Goal: Transaction & Acquisition: Purchase product/service

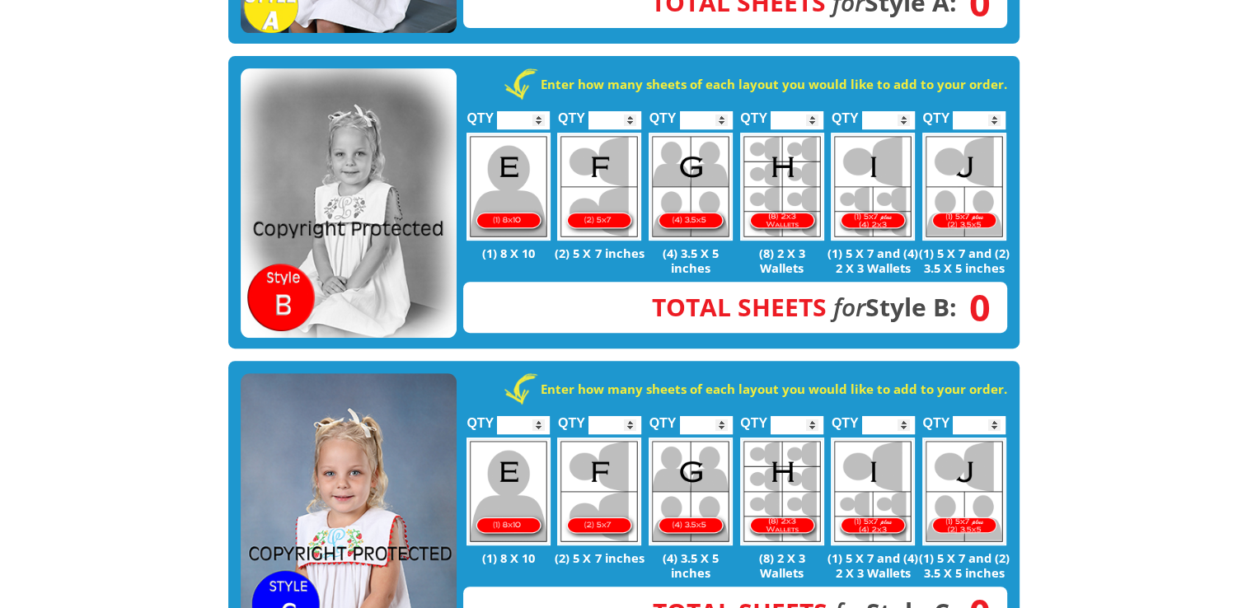
scroll to position [659, 0]
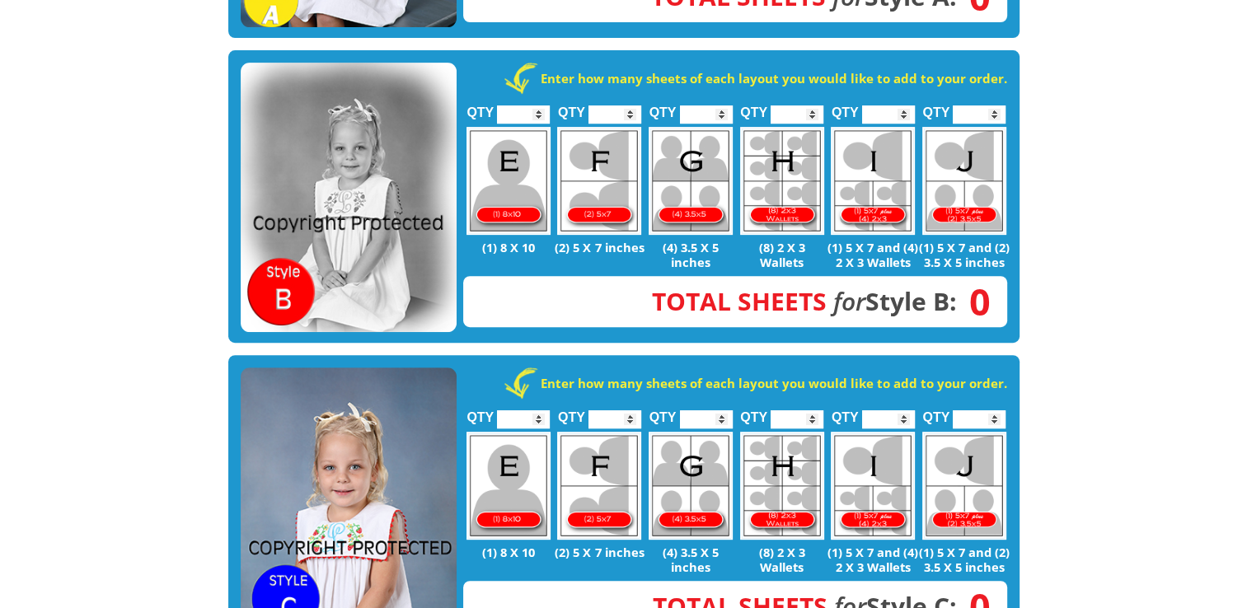
click at [384, 429] on img at bounding box center [349, 502] width 216 height 270
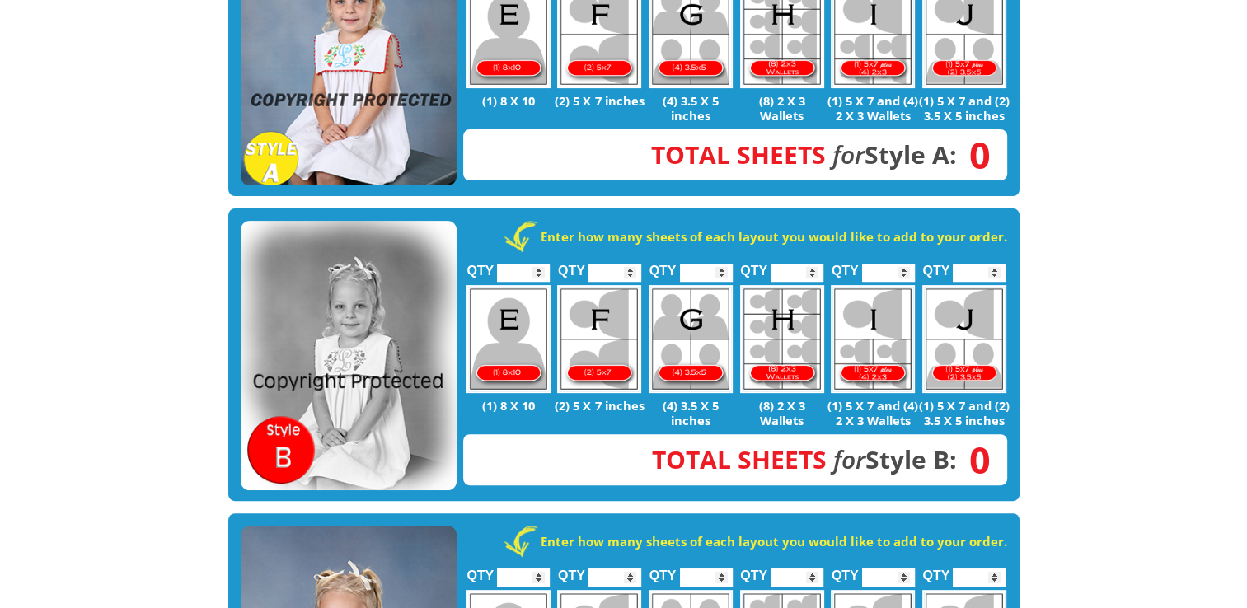
scroll to position [330, 0]
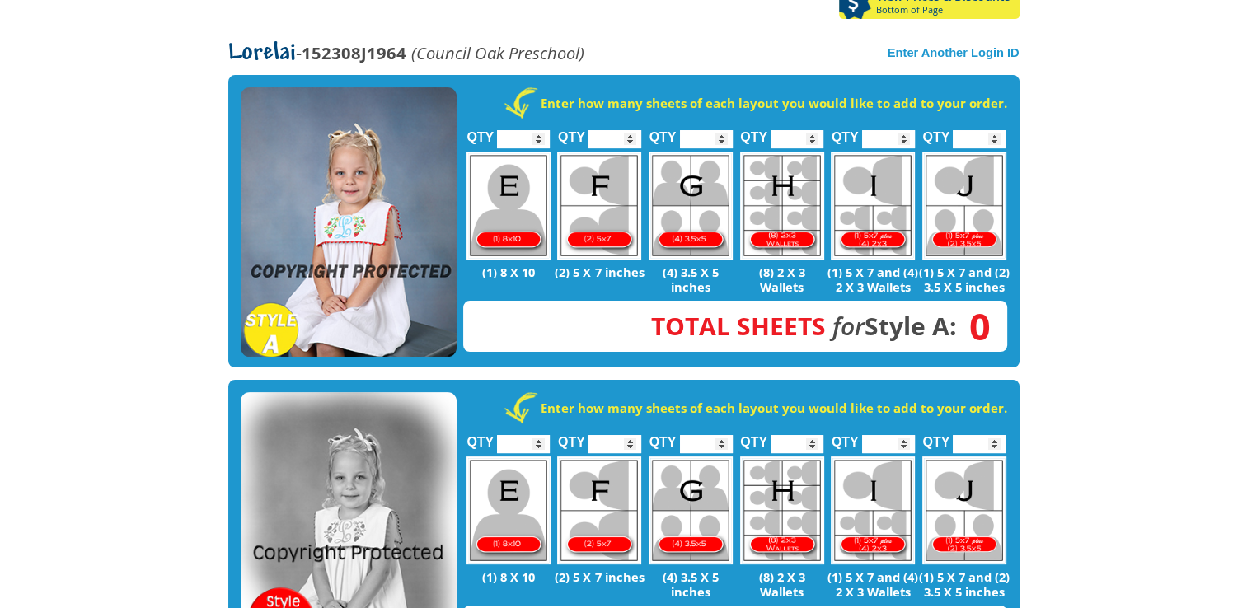
click at [423, 147] on img at bounding box center [349, 222] width 216 height 270
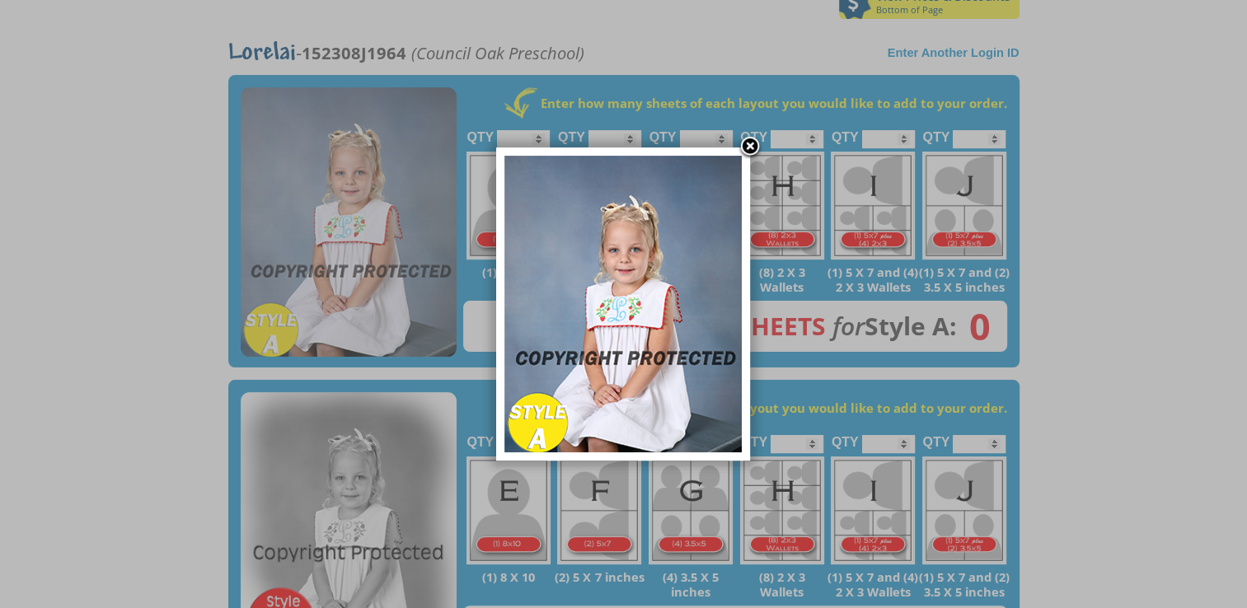
click at [751, 146] on link at bounding box center [749, 147] width 25 height 25
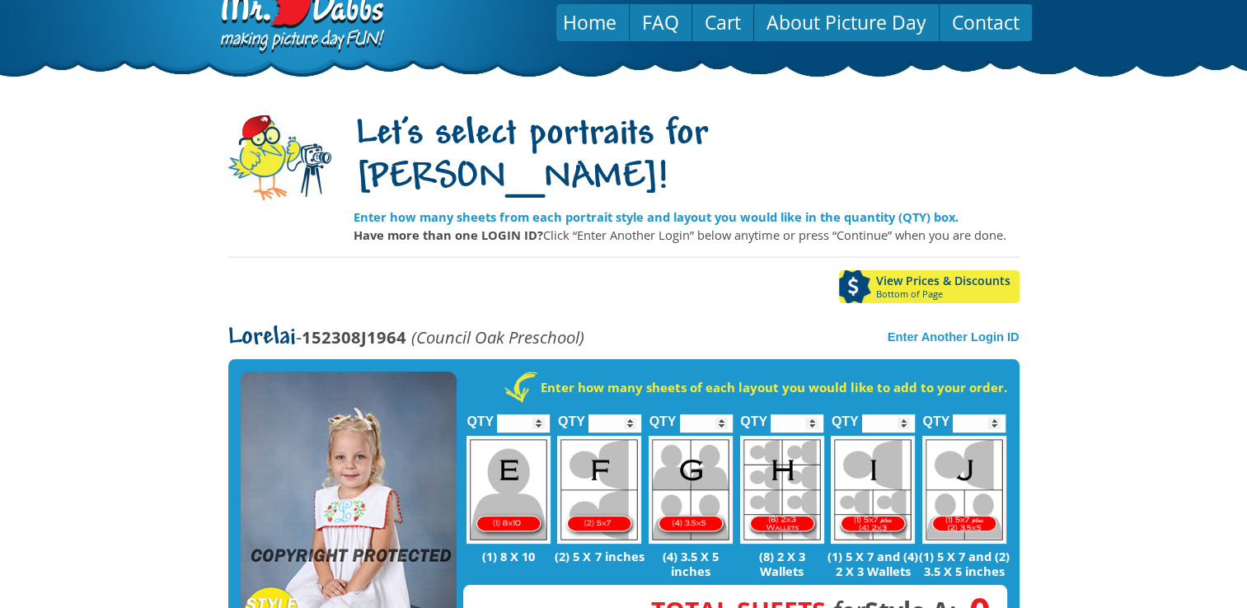
scroll to position [0, 0]
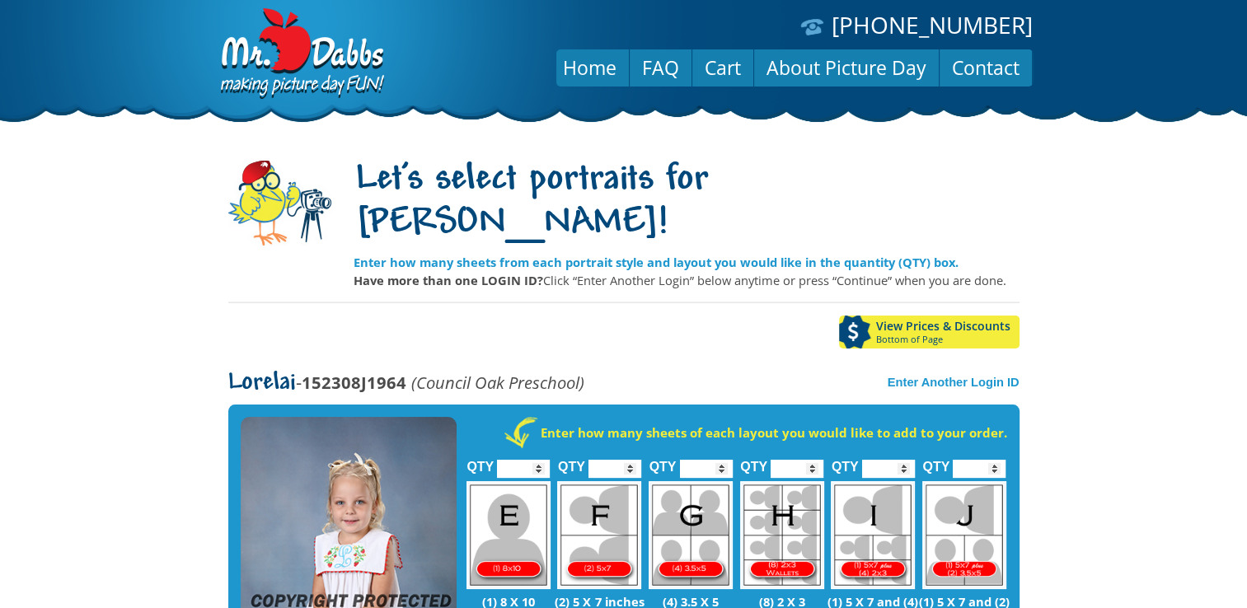
click at [1203, 314] on body "[PHONE_NUMBER] Menu Home FAQ Cart About Picture Day Contact Let's select portra…" at bounding box center [623, 304] width 1247 height 608
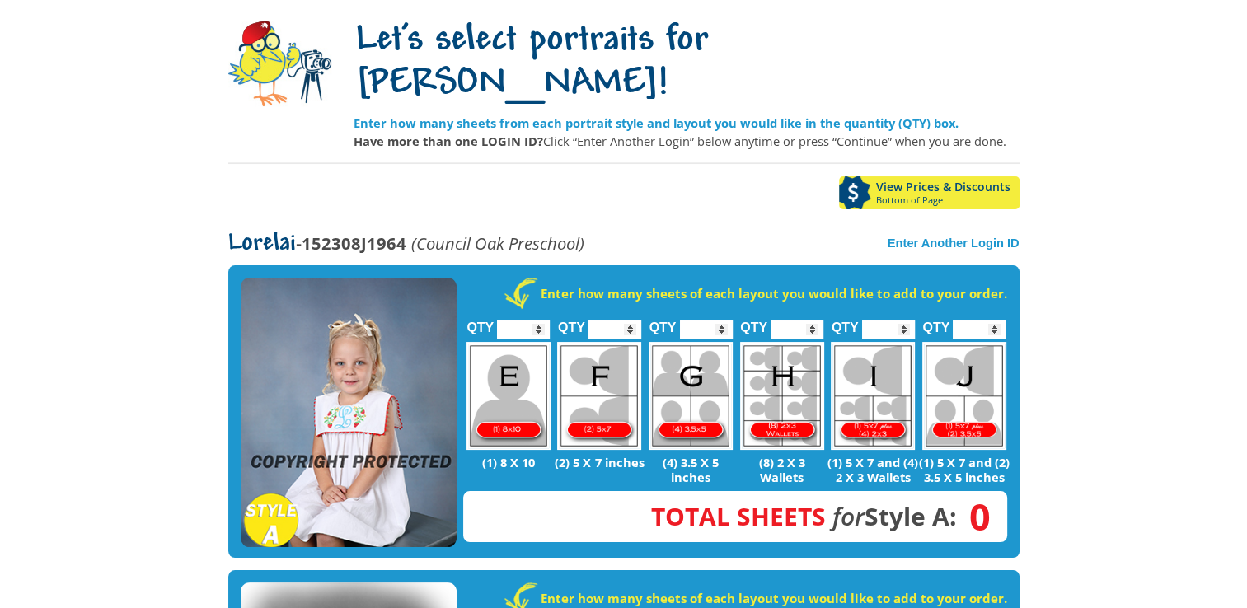
scroll to position [165, 0]
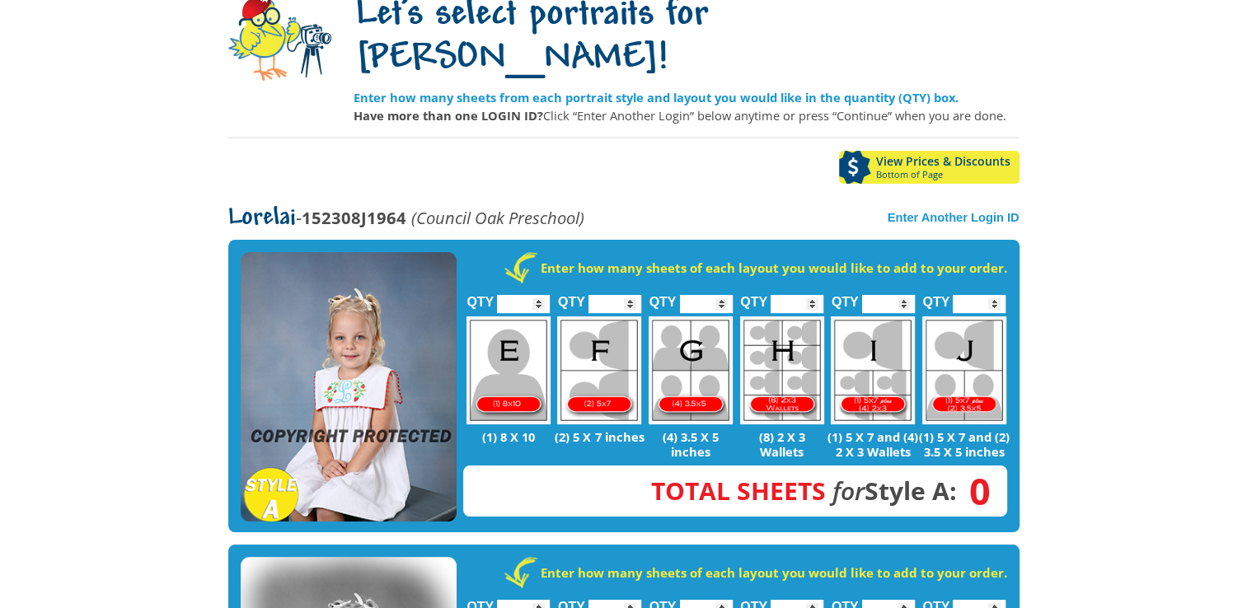
click at [399, 294] on img at bounding box center [349, 387] width 216 height 270
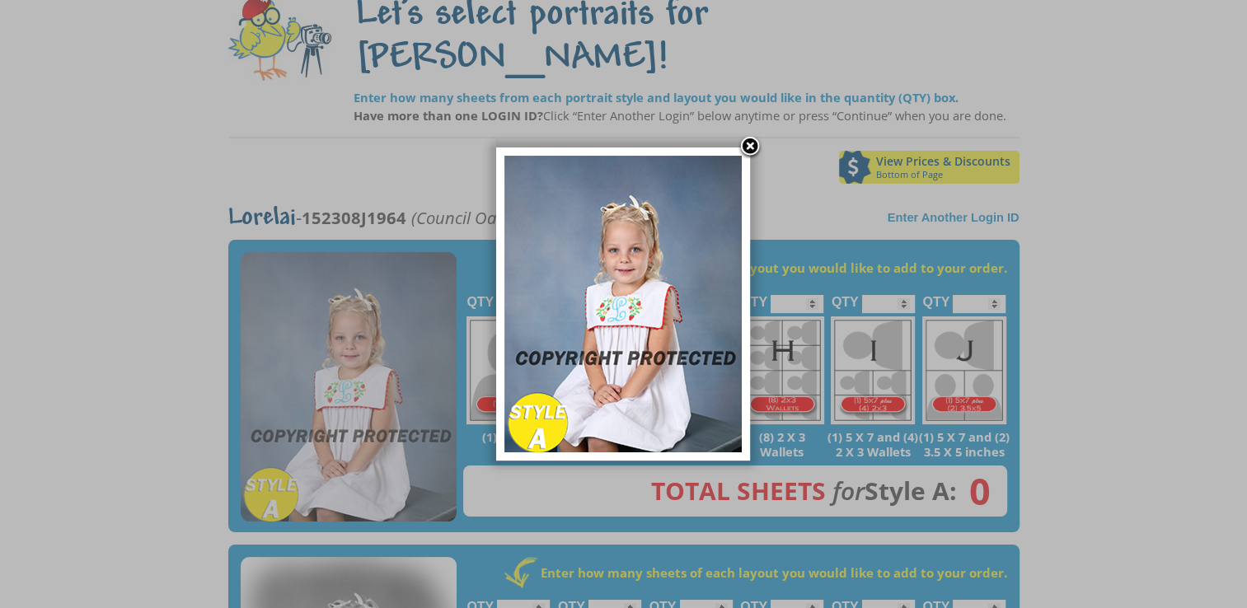
click at [751, 140] on link at bounding box center [749, 147] width 25 height 25
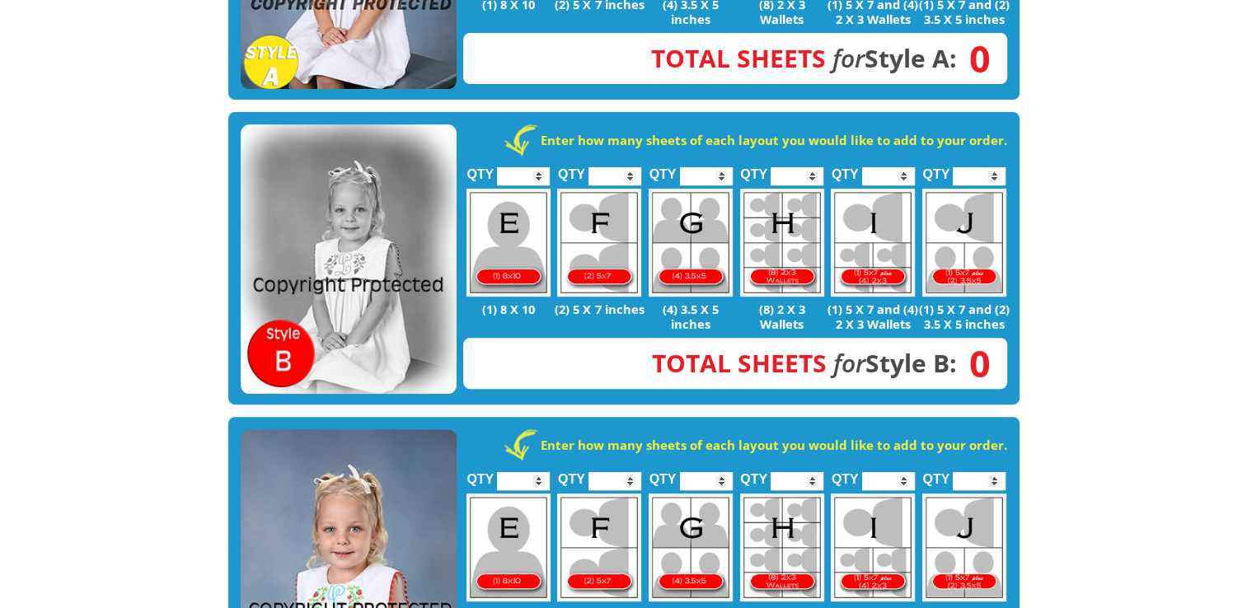
scroll to position [742, 0]
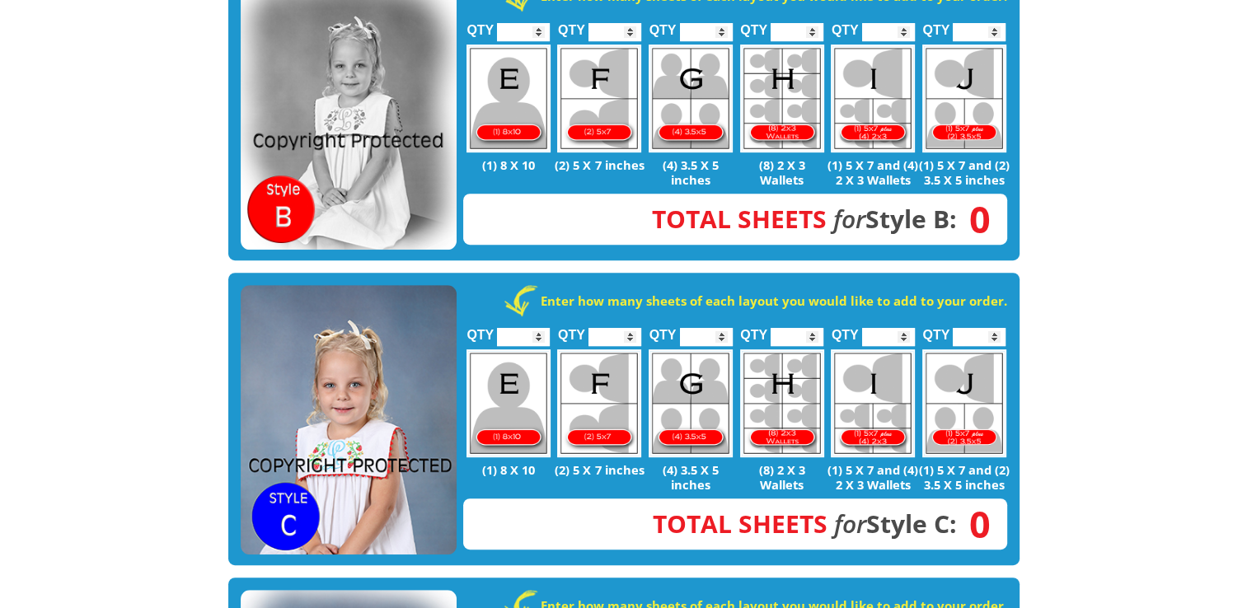
click at [370, 375] on img at bounding box center [349, 420] width 216 height 270
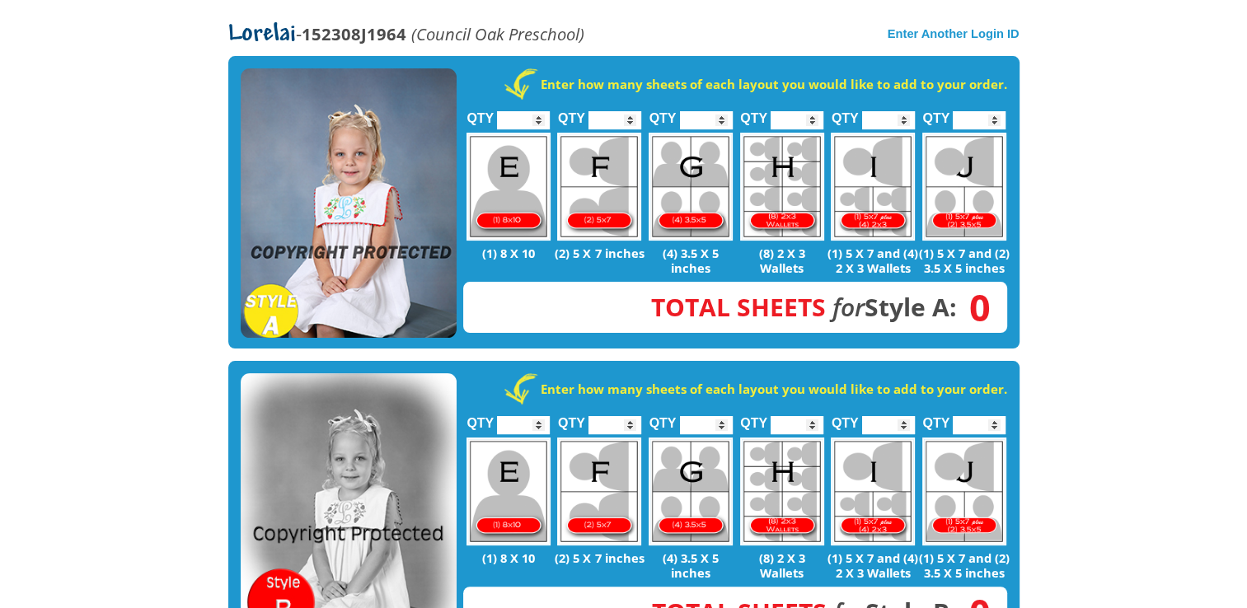
scroll to position [247, 0]
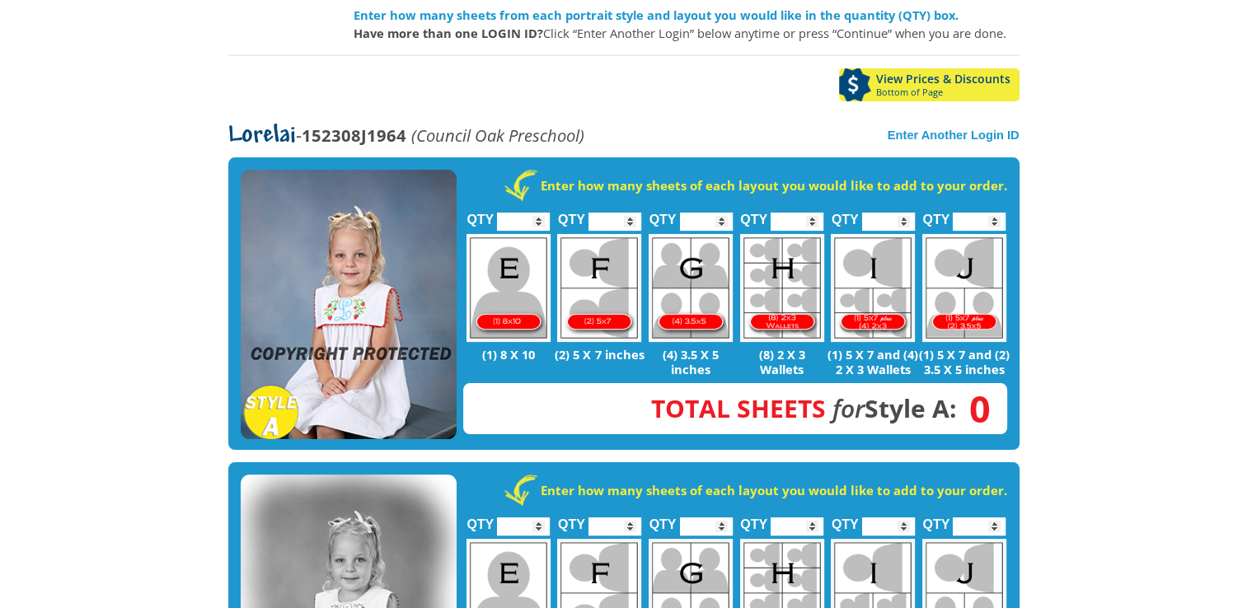
click at [392, 209] on img at bounding box center [349, 305] width 216 height 270
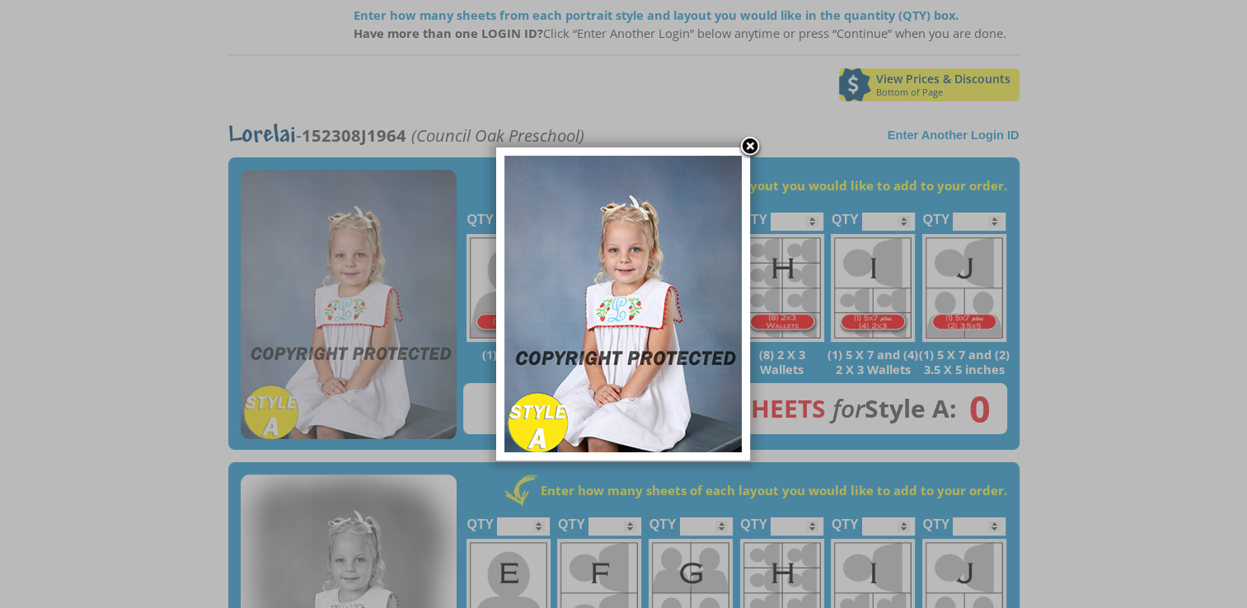
click at [741, 151] on link at bounding box center [749, 147] width 25 height 25
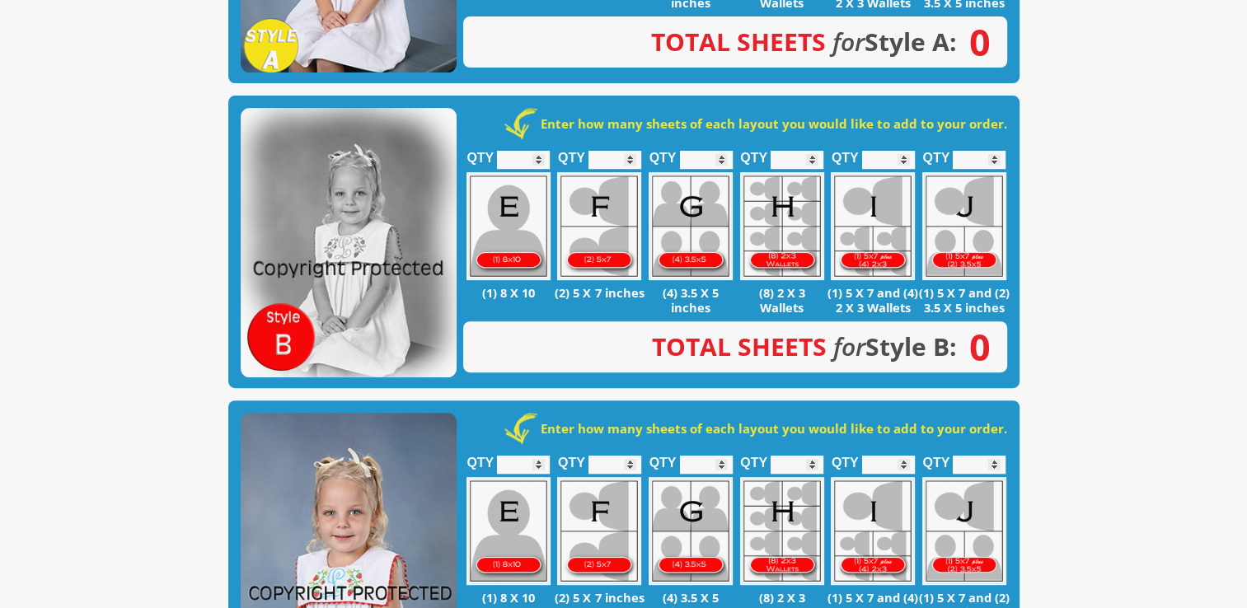
scroll to position [659, 0]
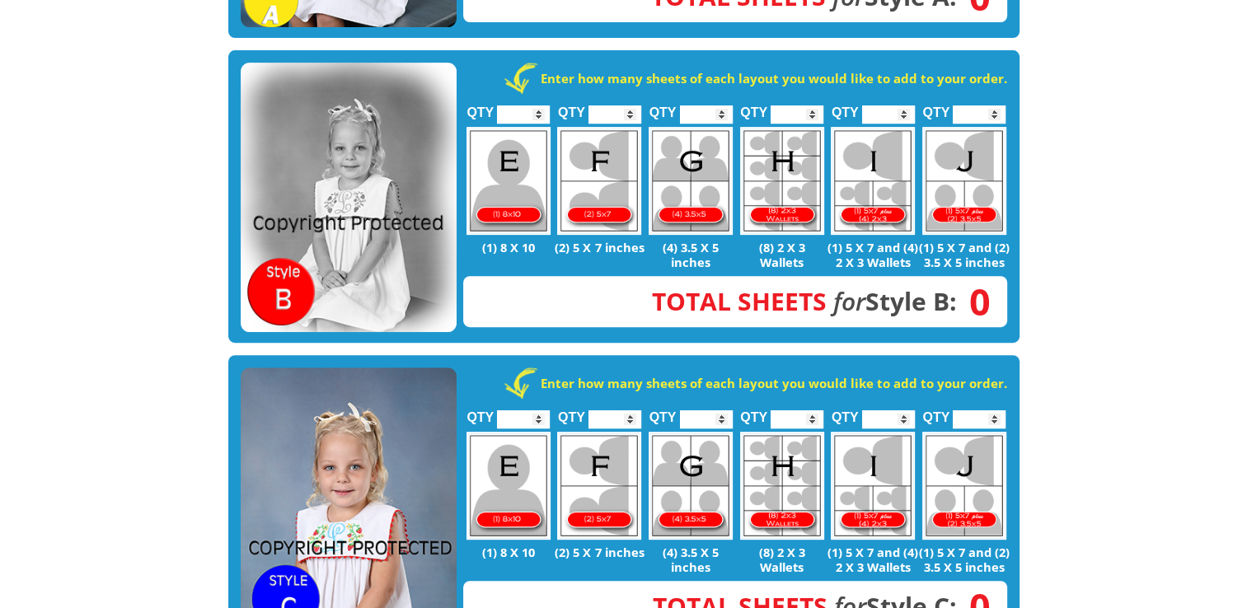
click at [391, 452] on img at bounding box center [349, 502] width 216 height 270
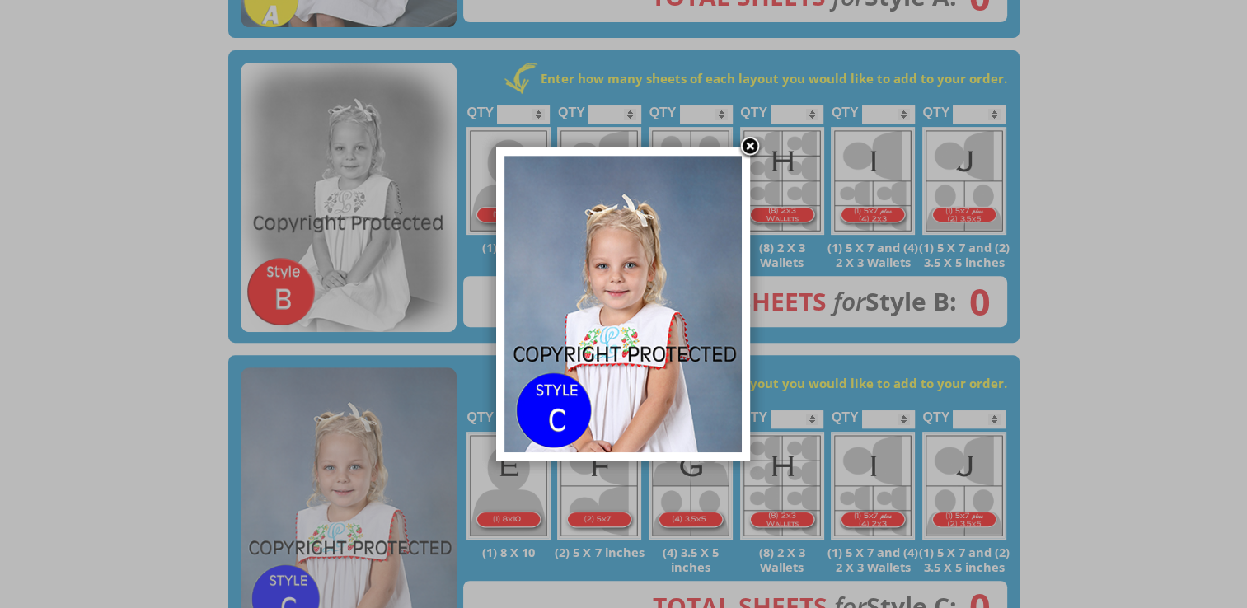
click at [752, 150] on link at bounding box center [749, 147] width 25 height 25
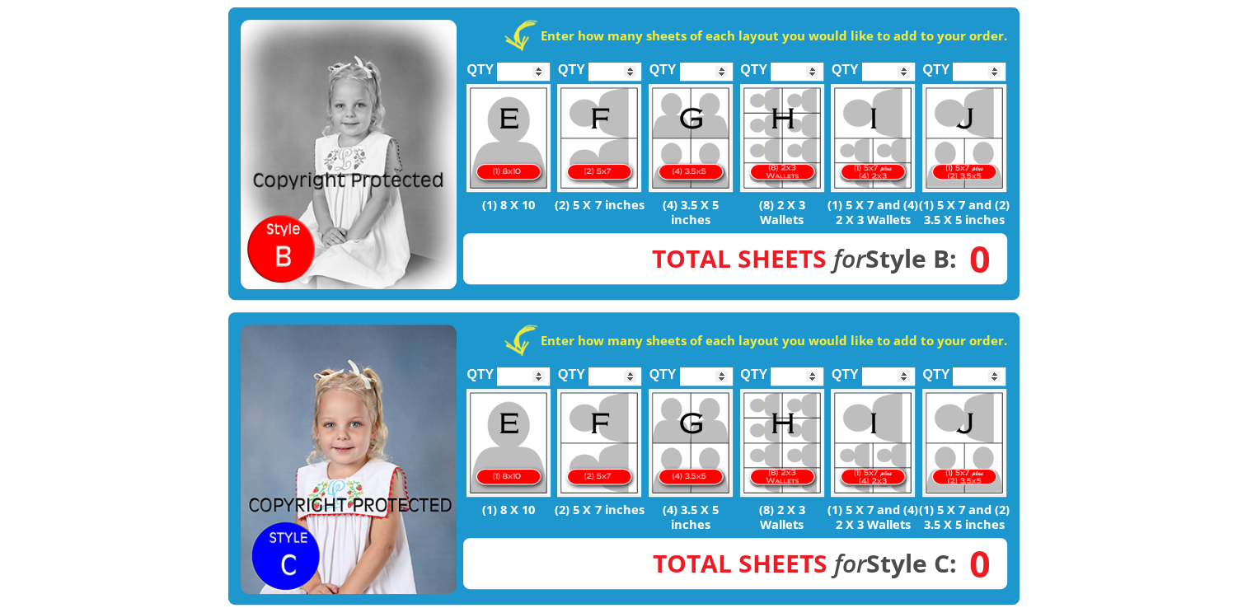
scroll to position [742, 0]
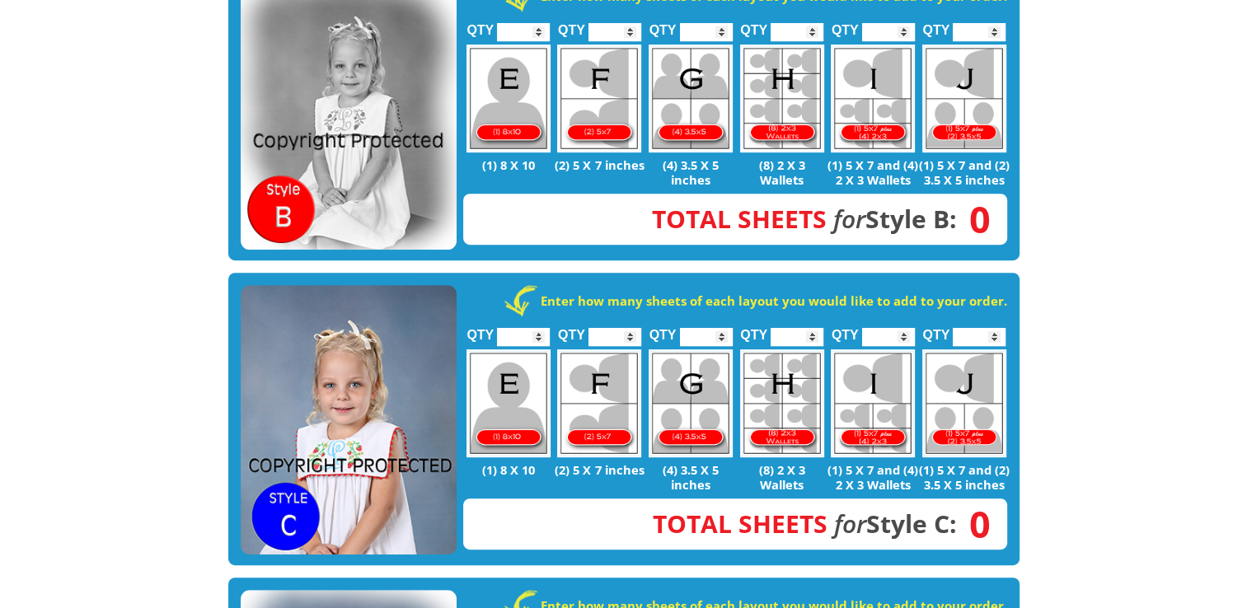
type input "*"
click at [629, 328] on input "*" at bounding box center [614, 337] width 53 height 18
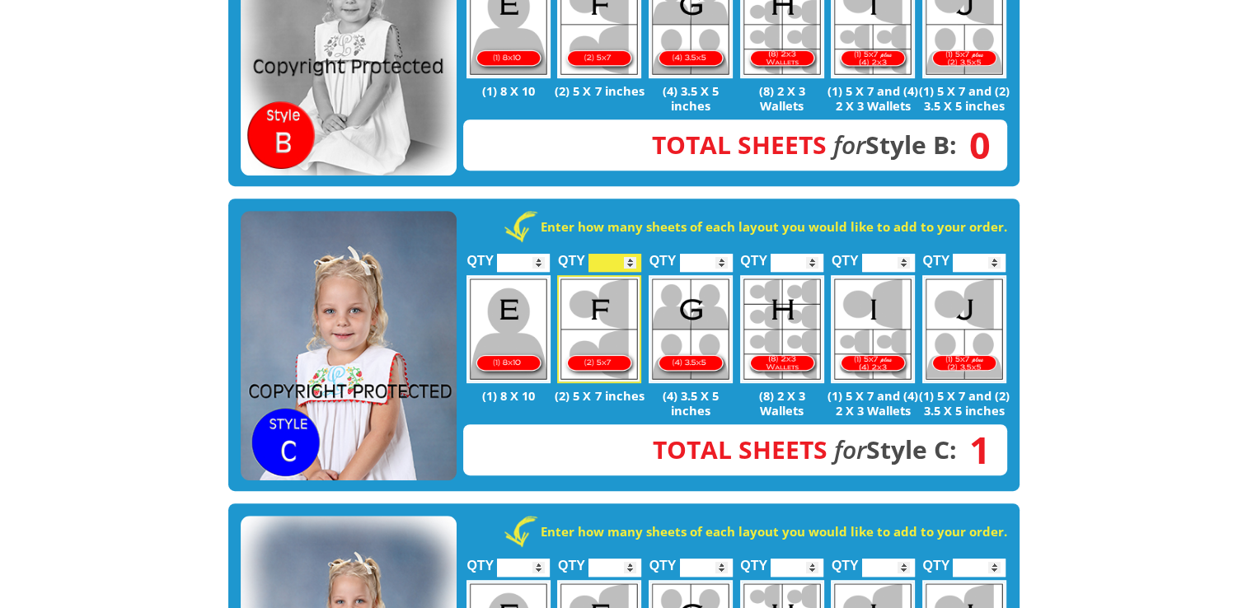
scroll to position [800, 0]
